Goal: Check status: Check status

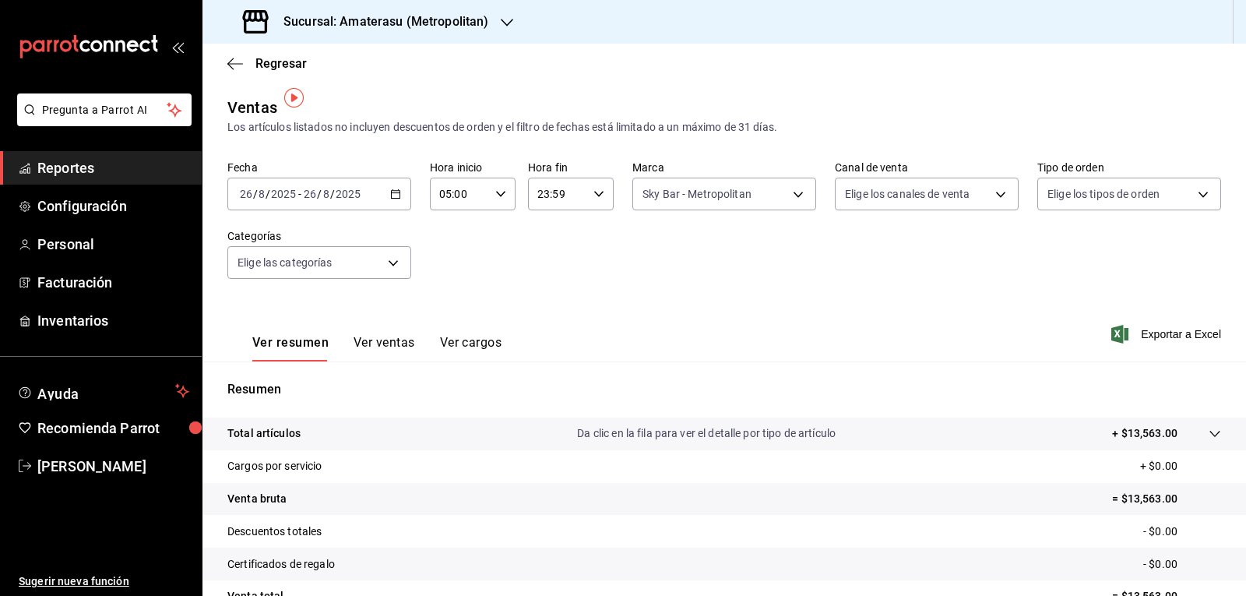
scroll to position [10, 0]
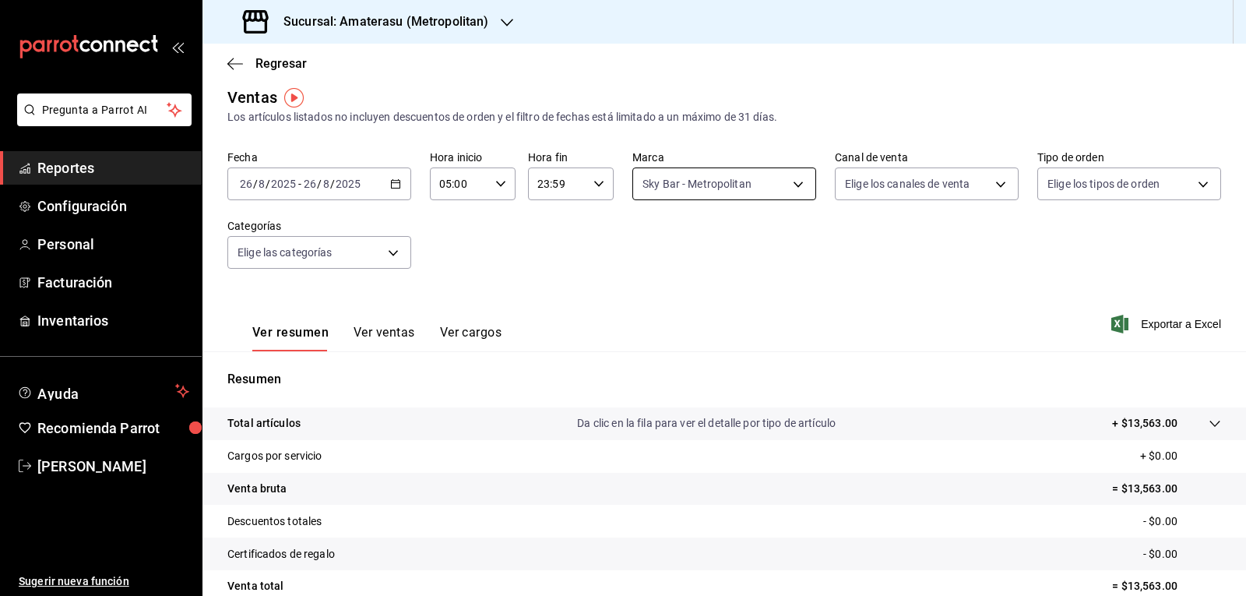
click at [655, 189] on body "Pregunta a Parrot AI Reportes Configuración Personal Facturación Inventarios Ay…" at bounding box center [623, 298] width 1246 height 596
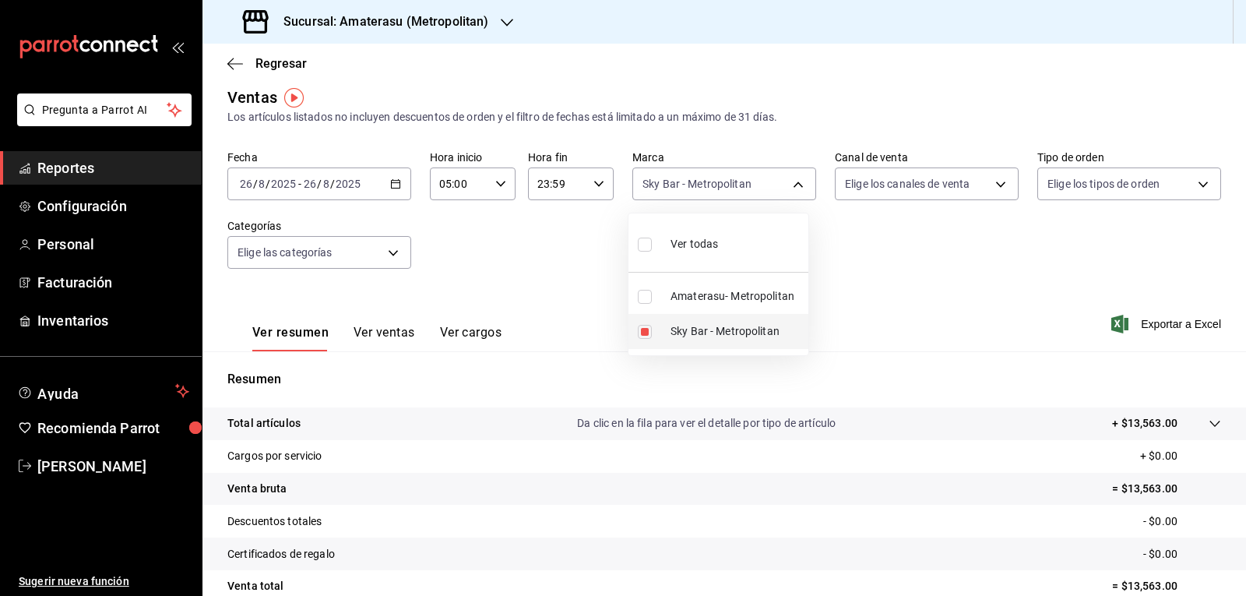
click at [646, 332] on input "checkbox" at bounding box center [645, 332] width 14 height 14
checkbox input "false"
click at [651, 298] on input "checkbox" at bounding box center [645, 297] width 14 height 14
checkbox input "true"
type input "e4cd7fcb-d45b-43ae-a99f-ad4ccfcd9032"
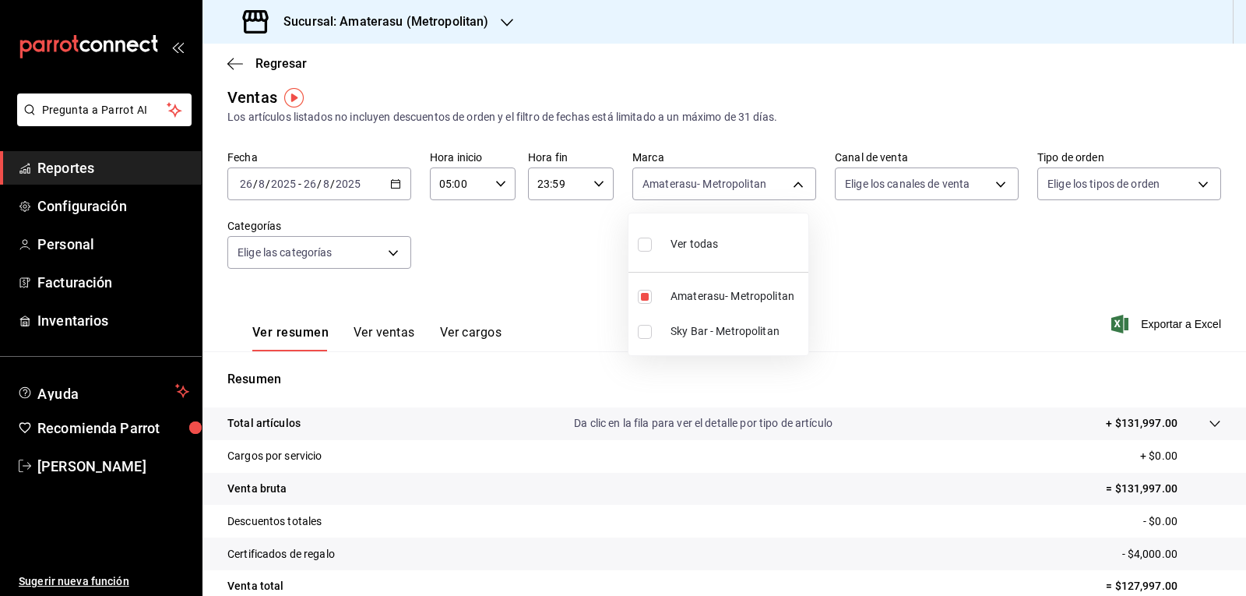
click at [841, 317] on div at bounding box center [623, 298] width 1246 height 596
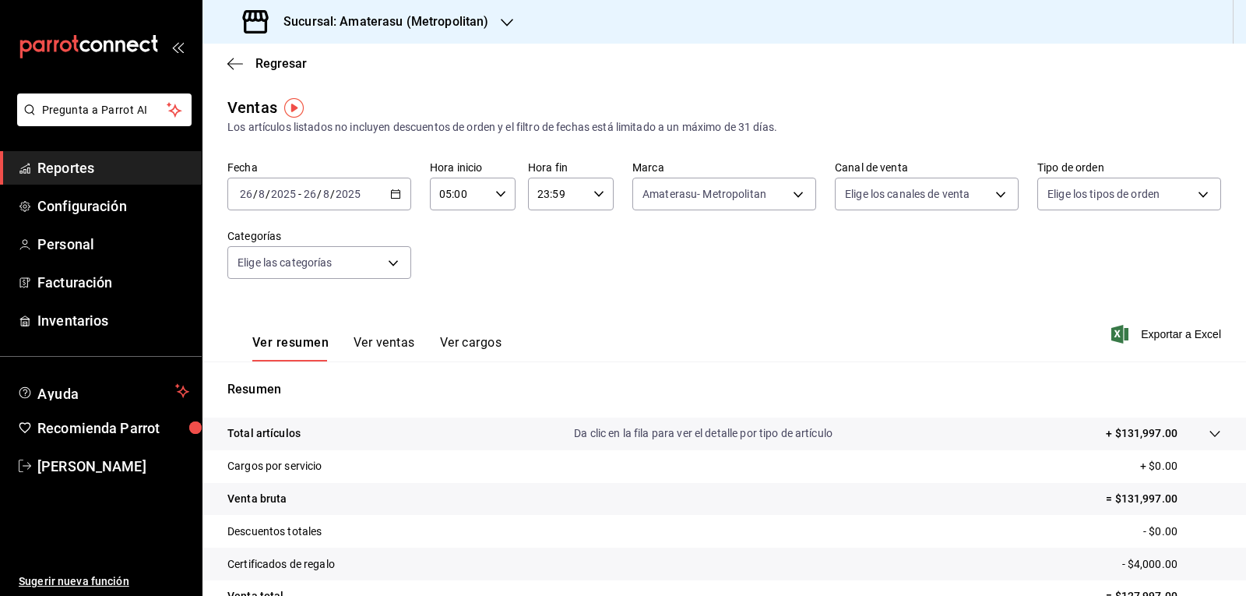
click at [392, 188] on div "[DATE] [DATE] - [DATE] [DATE]" at bounding box center [319, 194] width 184 height 33
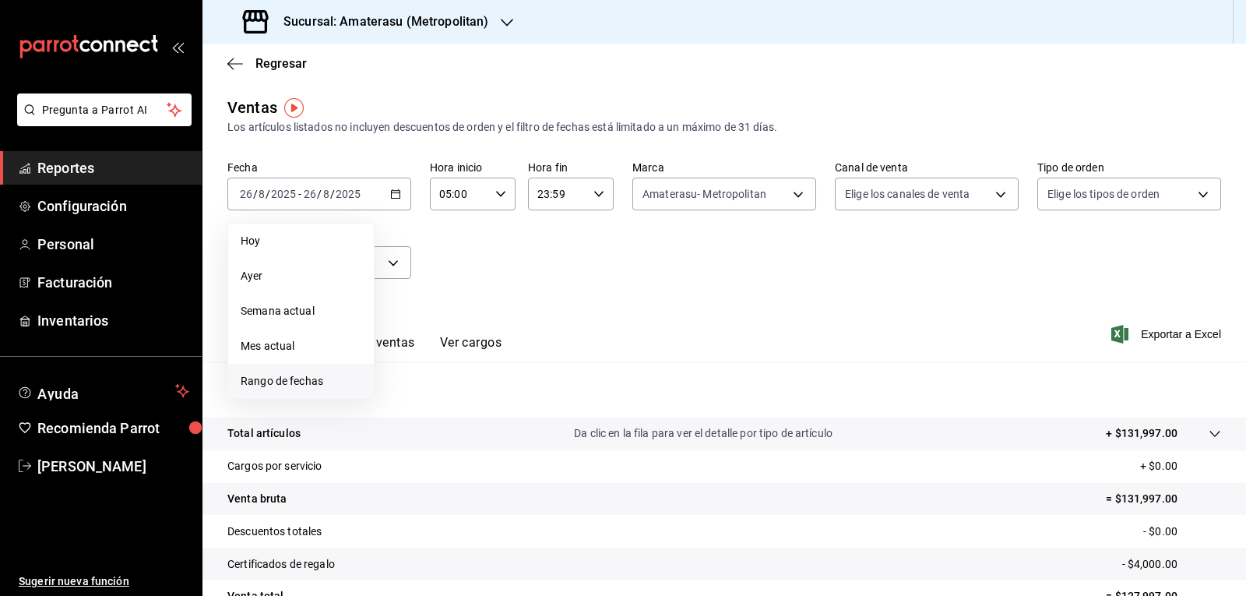
click at [310, 375] on span "Rango de fechas" at bounding box center [301, 381] width 121 height 16
click at [439, 432] on abbr "26" at bounding box center [434, 434] width 10 height 11
click at [454, 432] on button "27" at bounding box center [462, 435] width 27 height 28
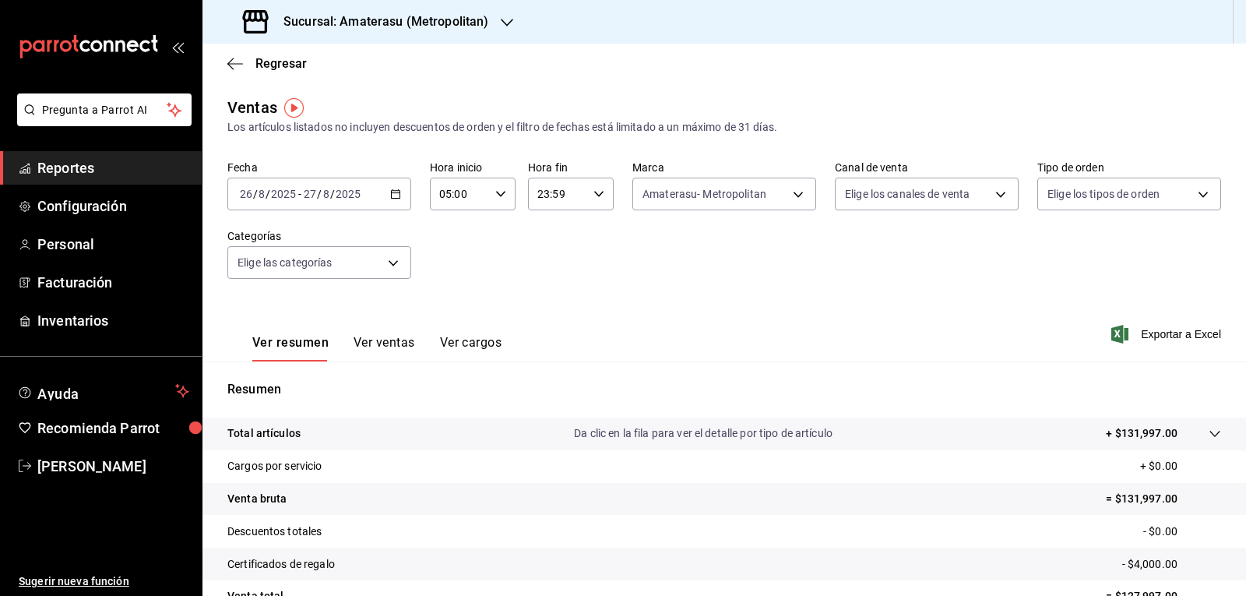
click at [575, 202] on input "23:59" at bounding box center [557, 193] width 59 height 31
click at [548, 276] on span "05" at bounding box center [546, 271] width 18 height 12
type input "05:59"
click at [749, 335] on div at bounding box center [623, 298] width 1246 height 596
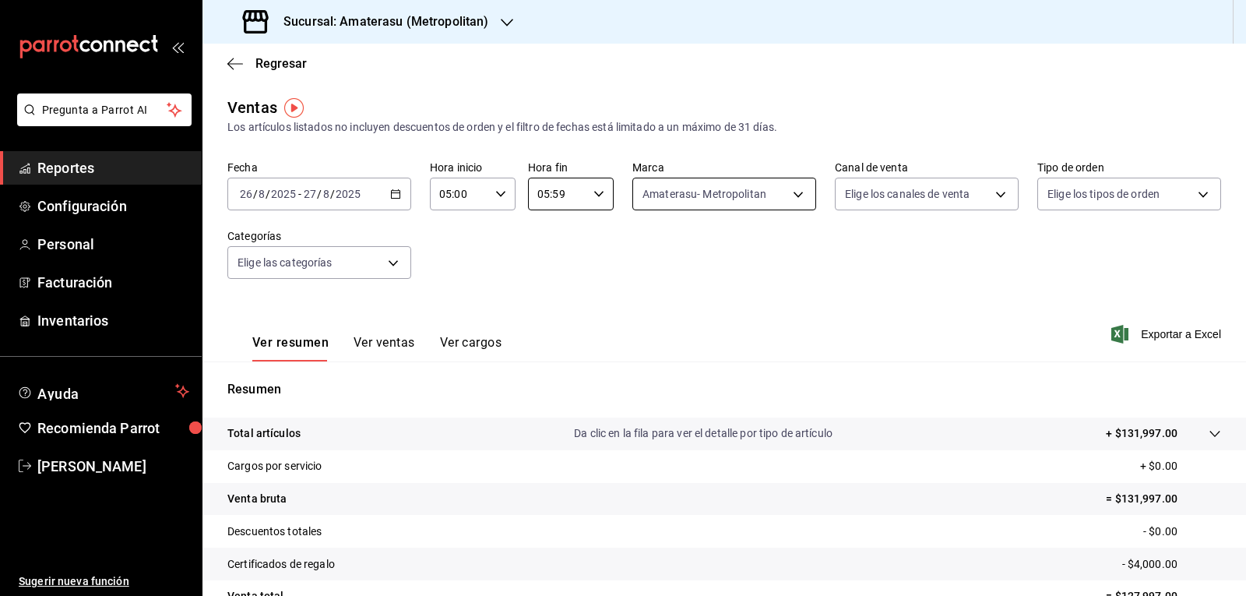
click at [665, 178] on body "Pregunta a Parrot AI Reportes Configuración Personal Facturación Inventarios Ay…" at bounding box center [623, 298] width 1246 height 596
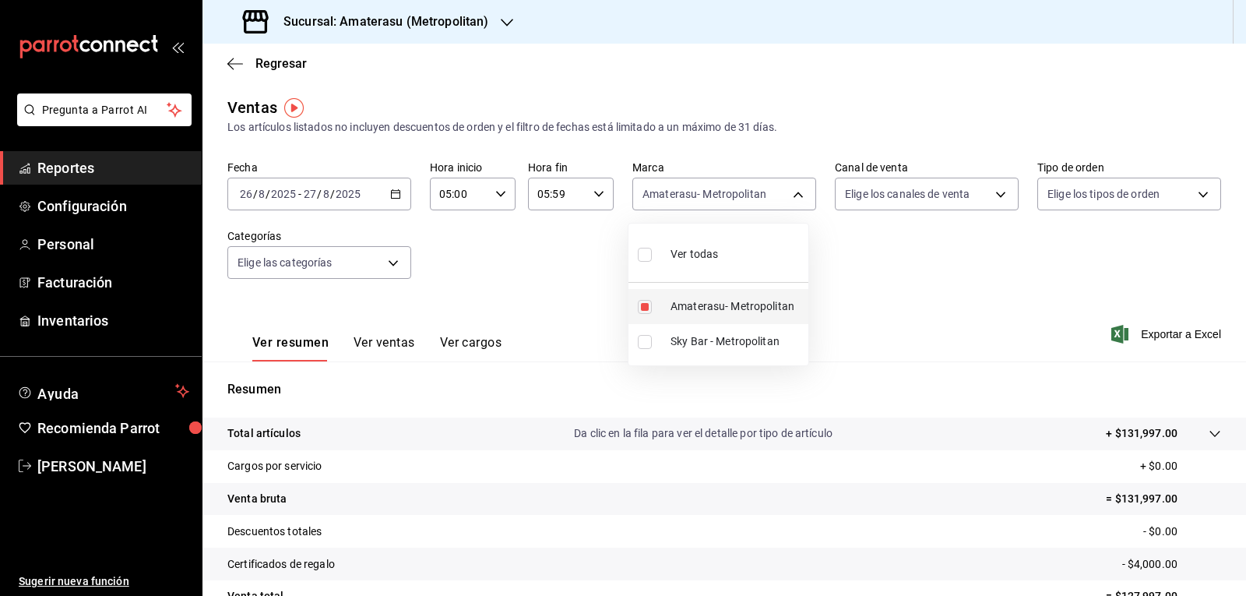
click at [649, 299] on li "Amaterasu- Metropolitan" at bounding box center [719, 306] width 180 height 35
checkbox input "false"
click at [644, 344] on input "checkbox" at bounding box center [645, 342] width 14 height 14
checkbox input "true"
type input "f3afaab8-8c3d-4e49-a299-af9bdf6027b2"
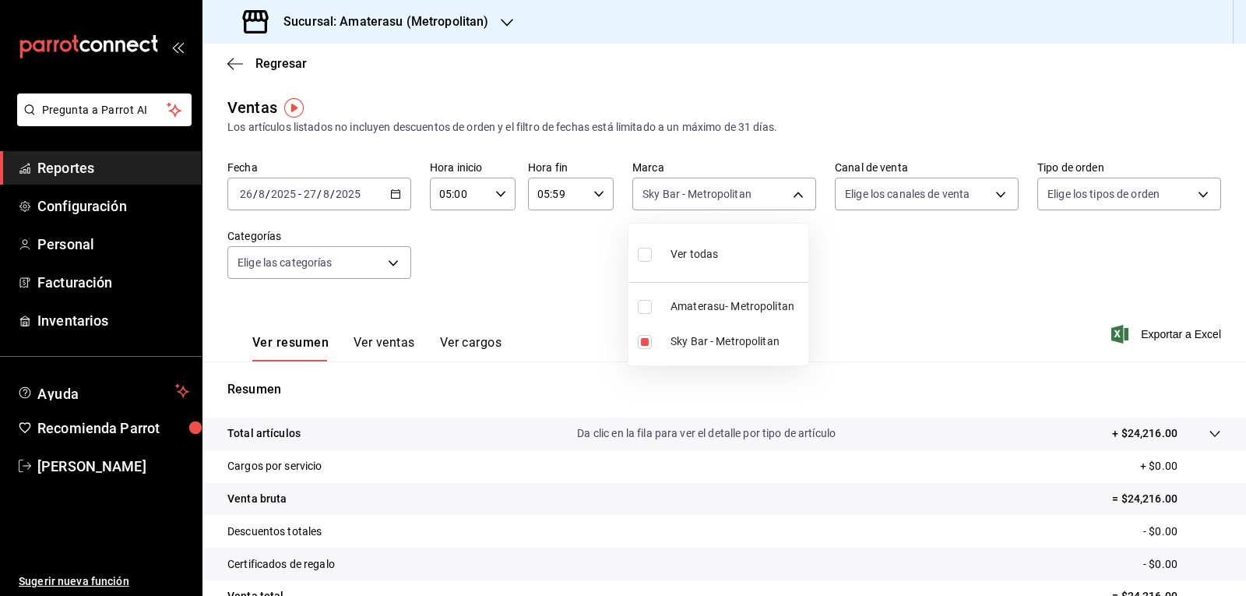
click at [568, 280] on div at bounding box center [623, 298] width 1246 height 596
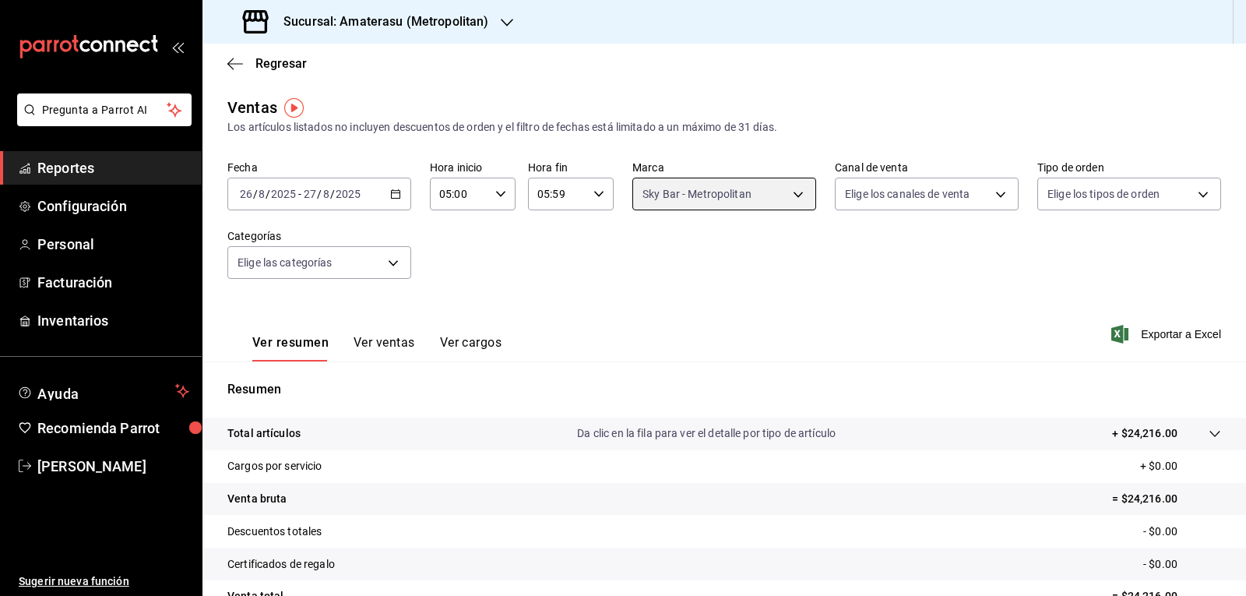
scroll to position [150, 0]
